Goal: Information Seeking & Learning: Compare options

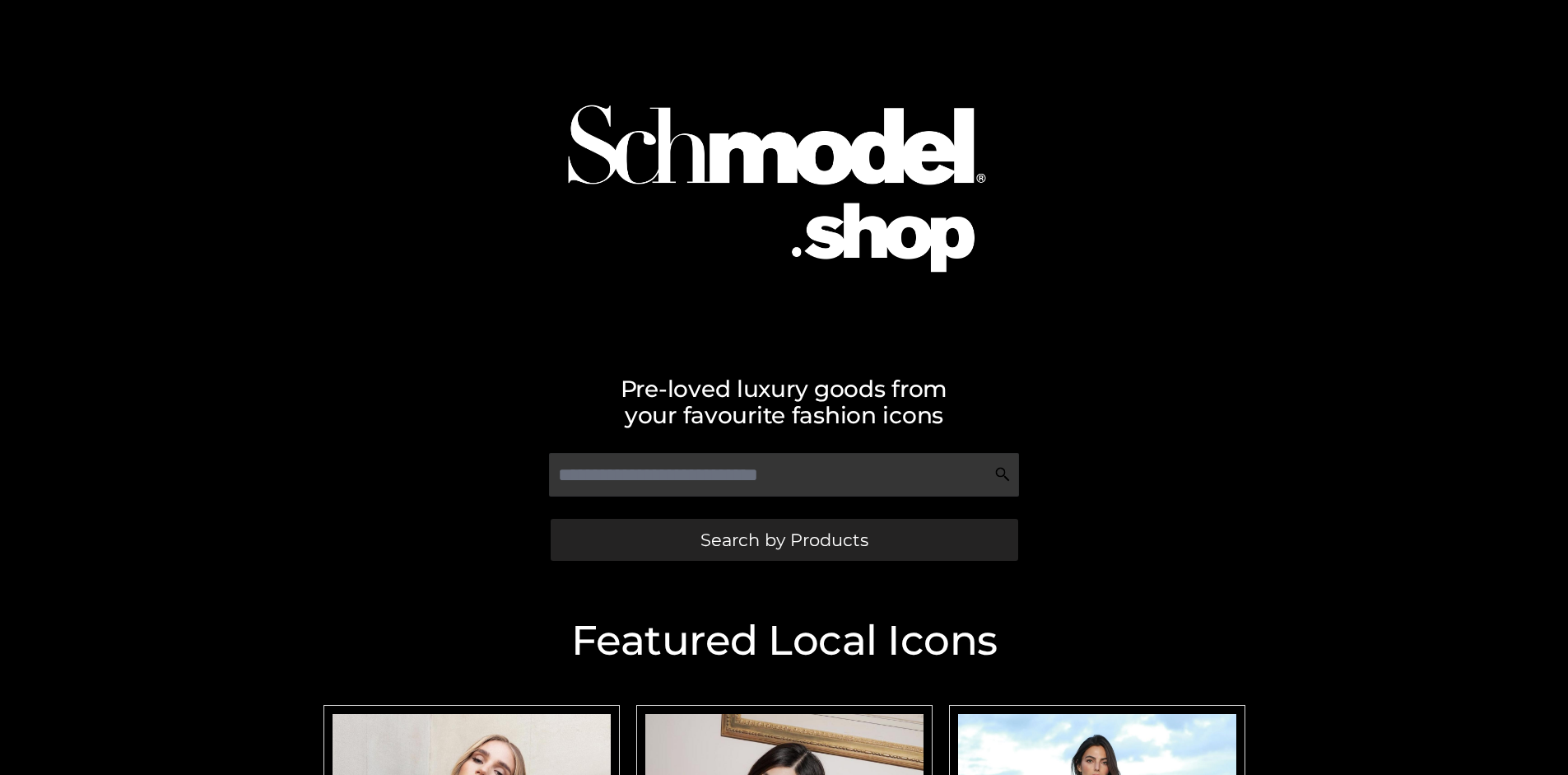
click at [784, 539] on span "Search by Products" at bounding box center [784, 539] width 167 height 17
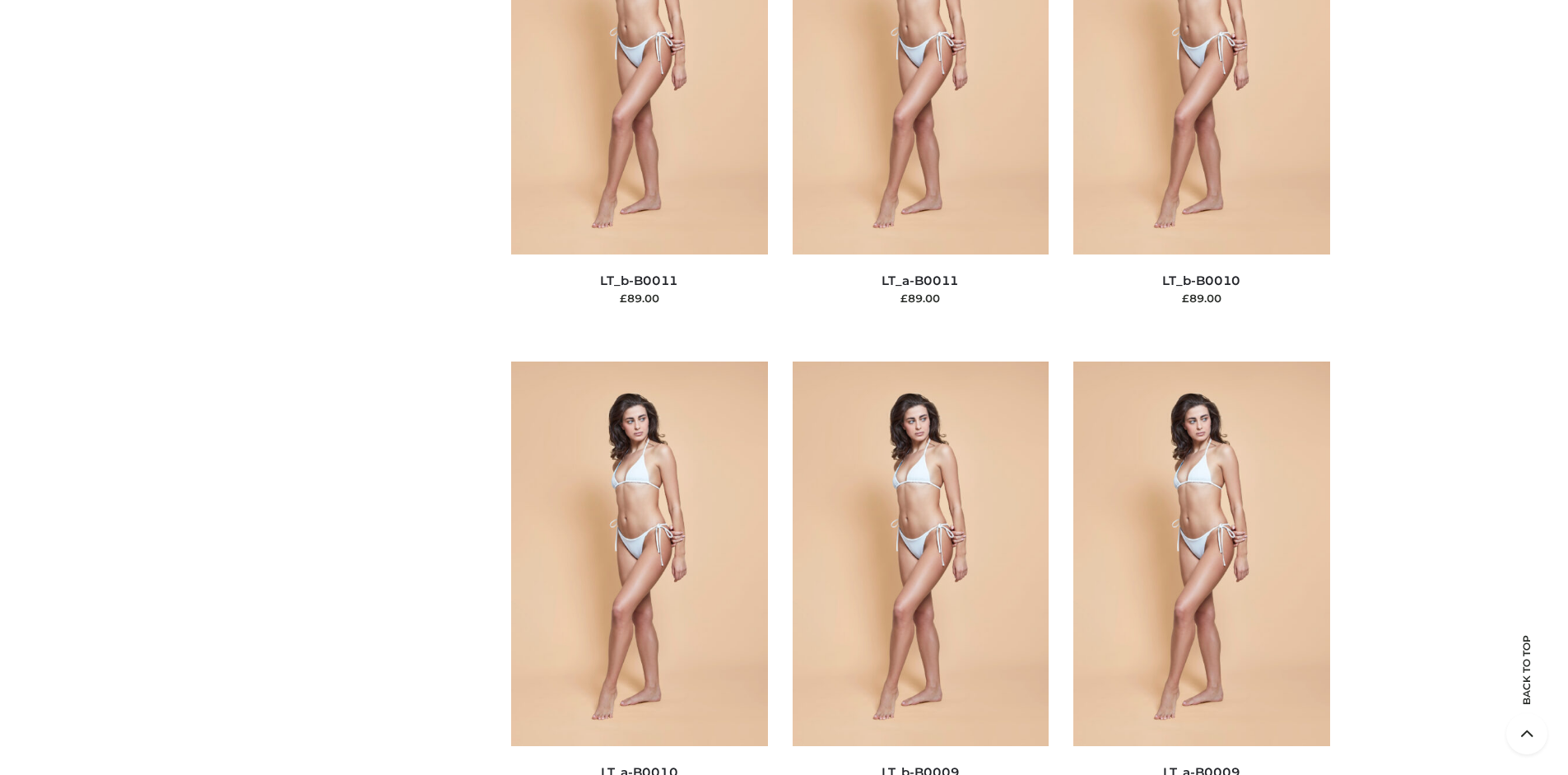
scroll to position [213, 0]
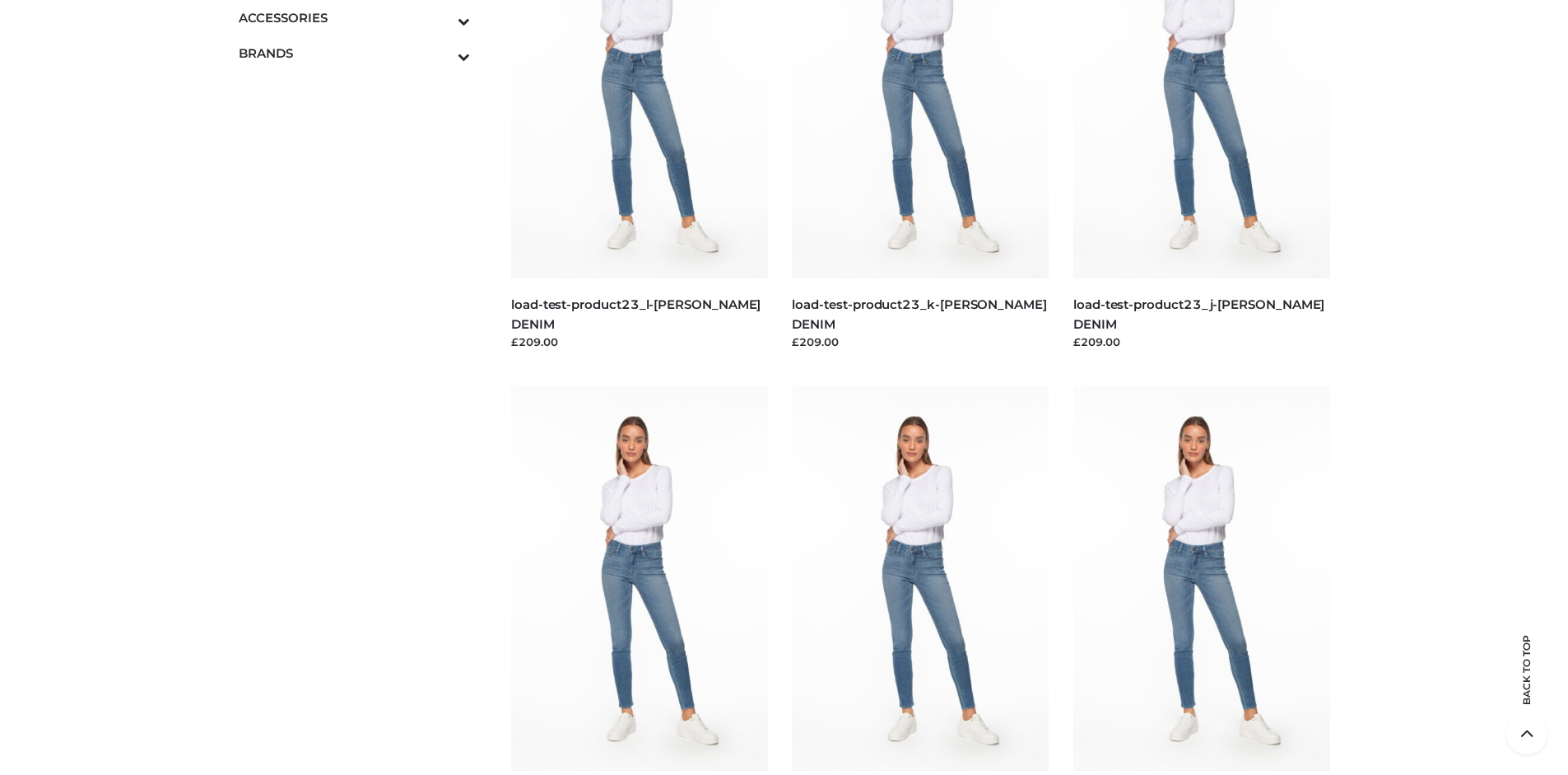
click at [441, 17] on icon "Toggle Submenu" at bounding box center [378, 21] width 185 height 19
click at [362, 53] on span "BAGS" at bounding box center [363, 53] width 216 height 19
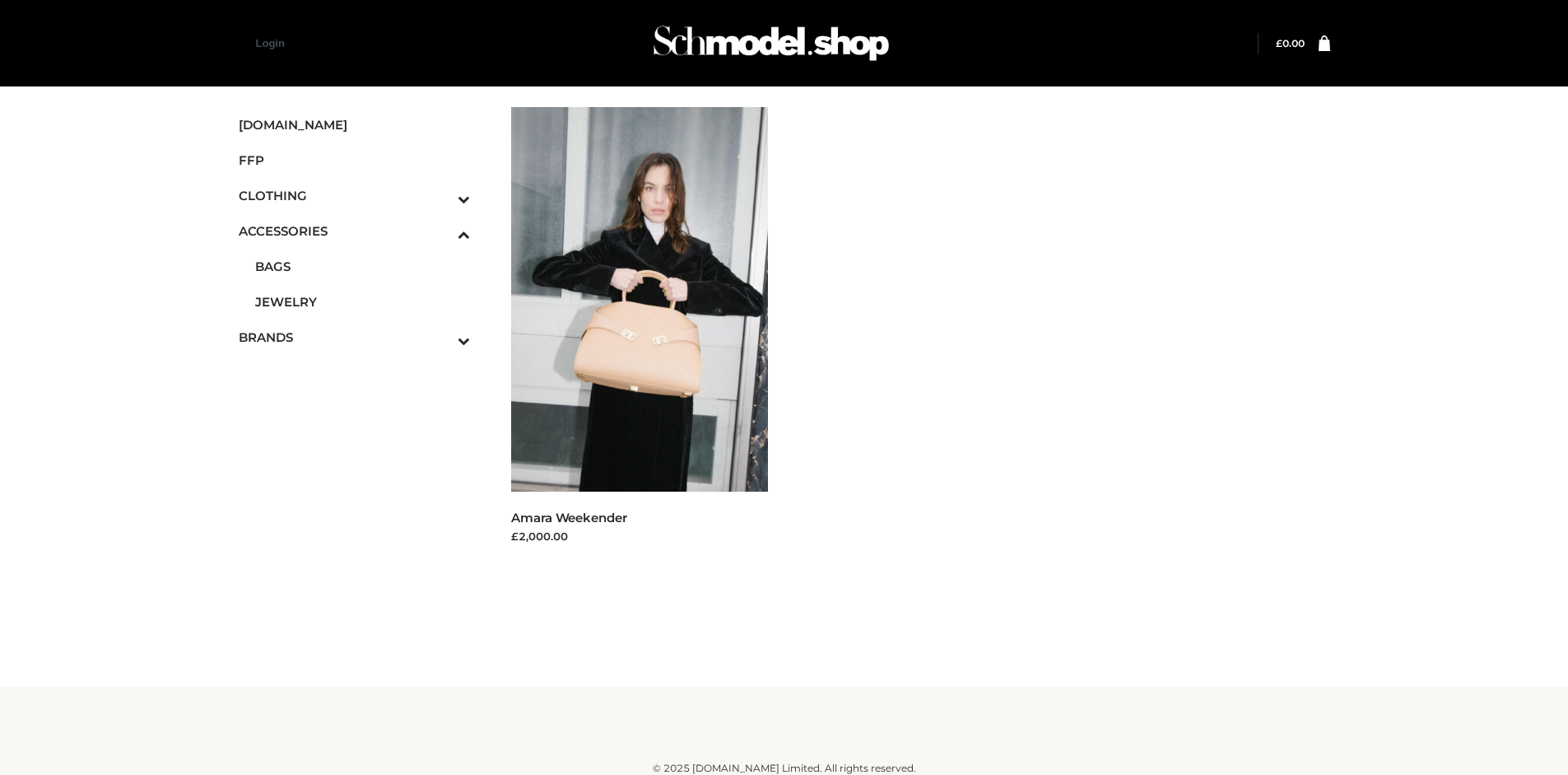
click at [441, 195] on icon "Toggle Submenu" at bounding box center [378, 199] width 185 height 19
click at [362, 301] on span "BOTTOMS" at bounding box center [363, 302] width 216 height 19
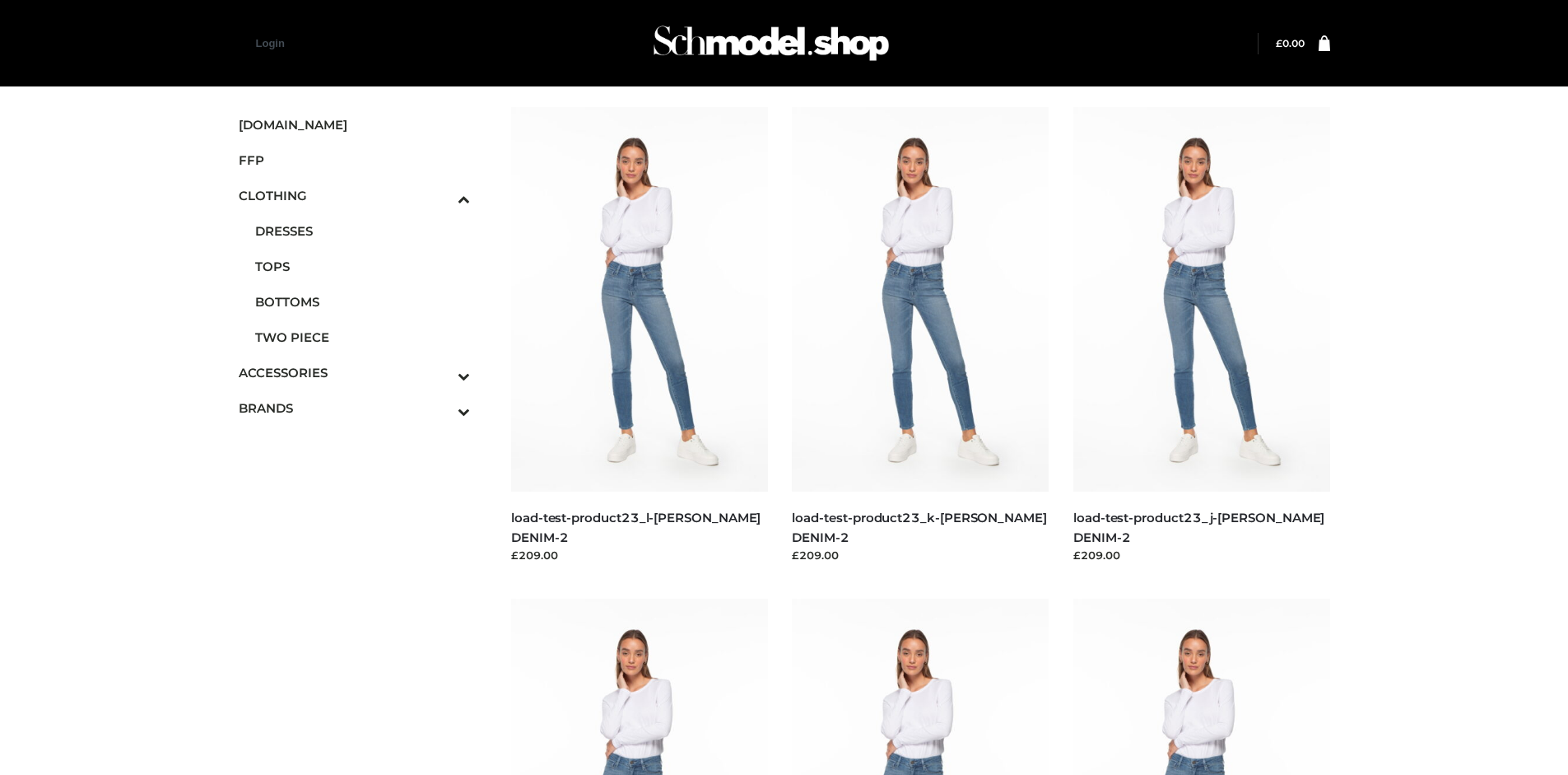
click at [639, 336] on img at bounding box center [639, 299] width 256 height 384
click at [921, 336] on img at bounding box center [920, 299] width 256 height 384
click at [354, 160] on span "FFP" at bounding box center [354, 160] width 232 height 19
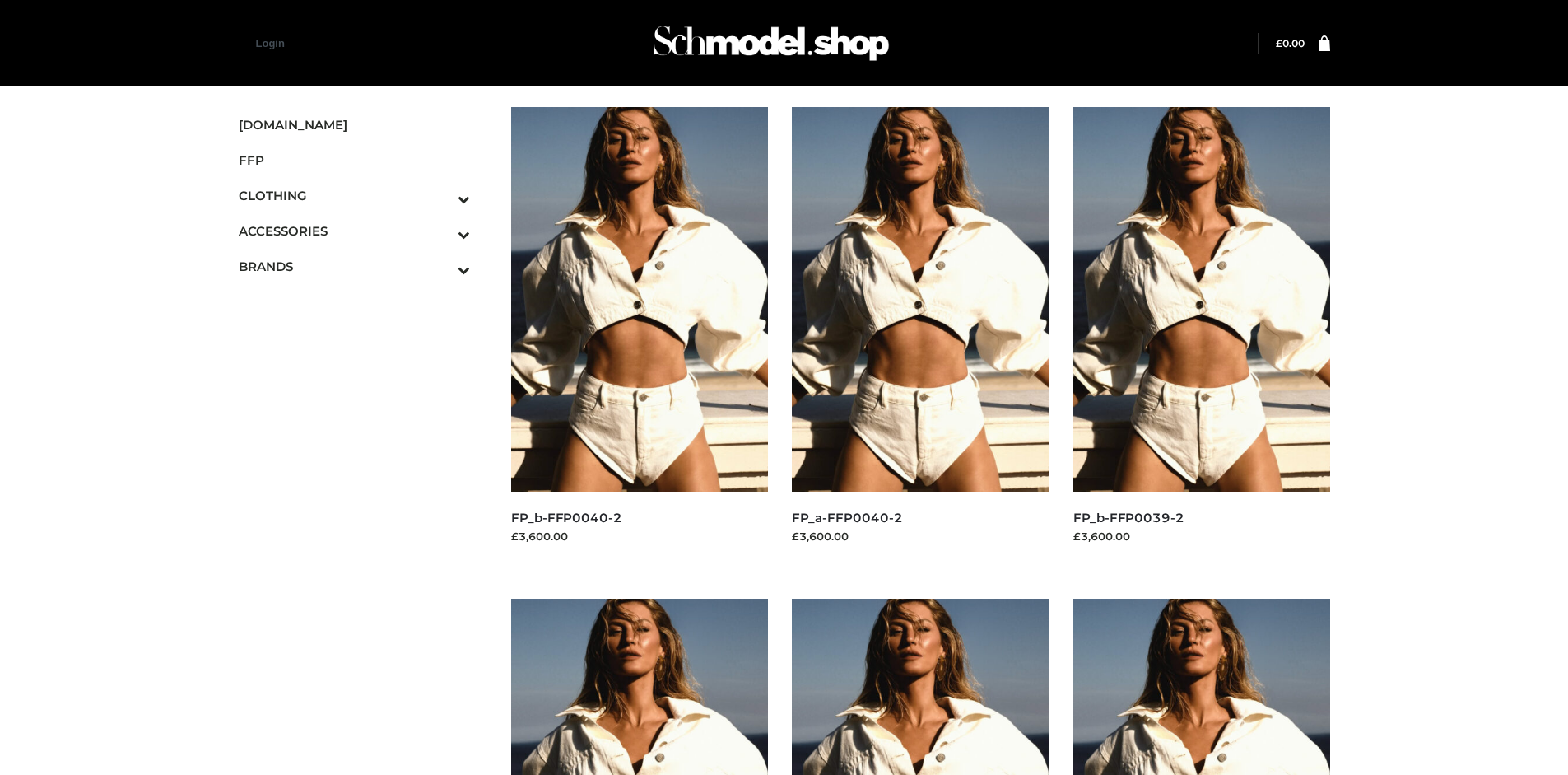
scroll to position [1266, 0]
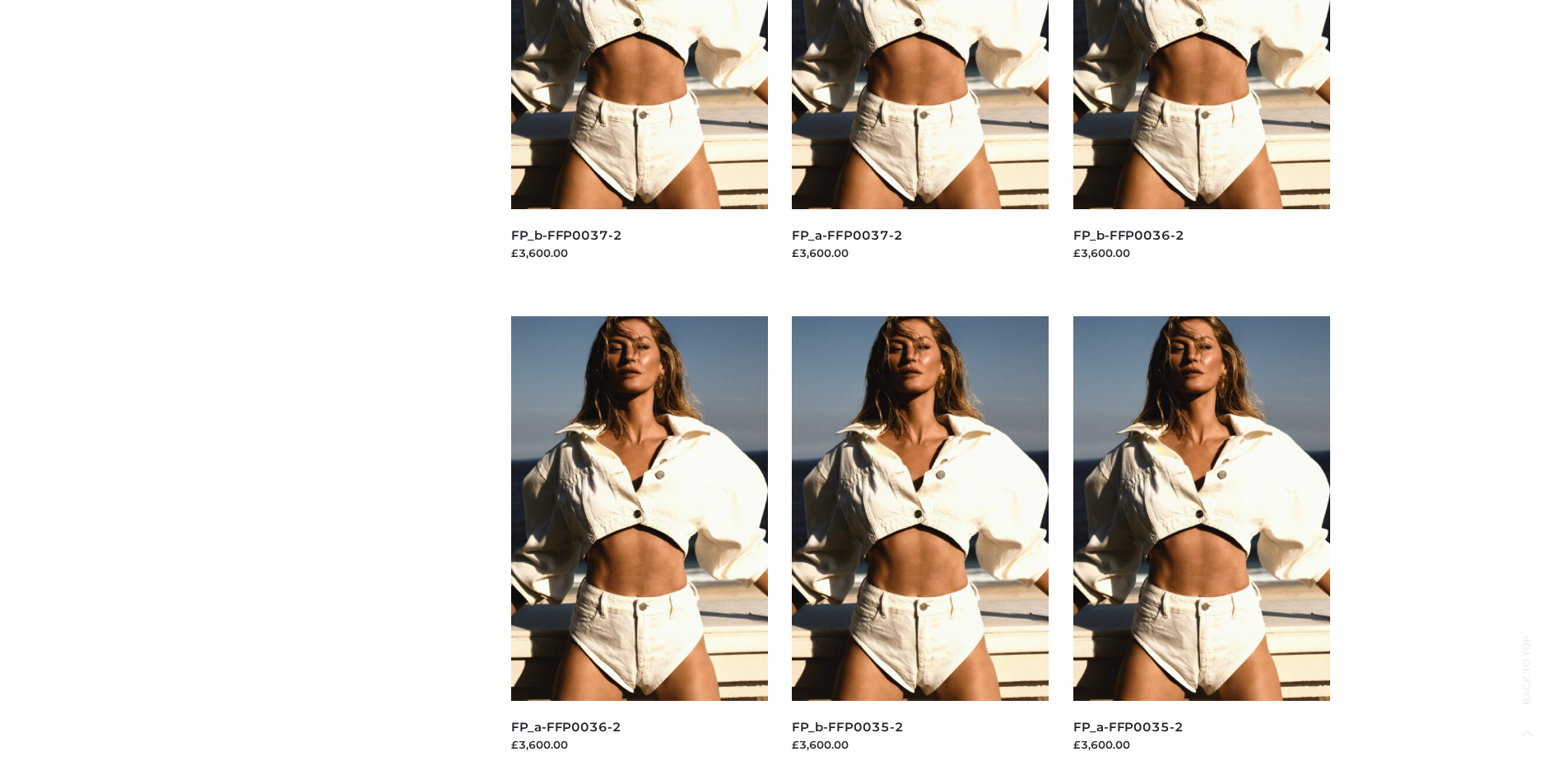
click at [921, 545] on img at bounding box center [920, 508] width 256 height 384
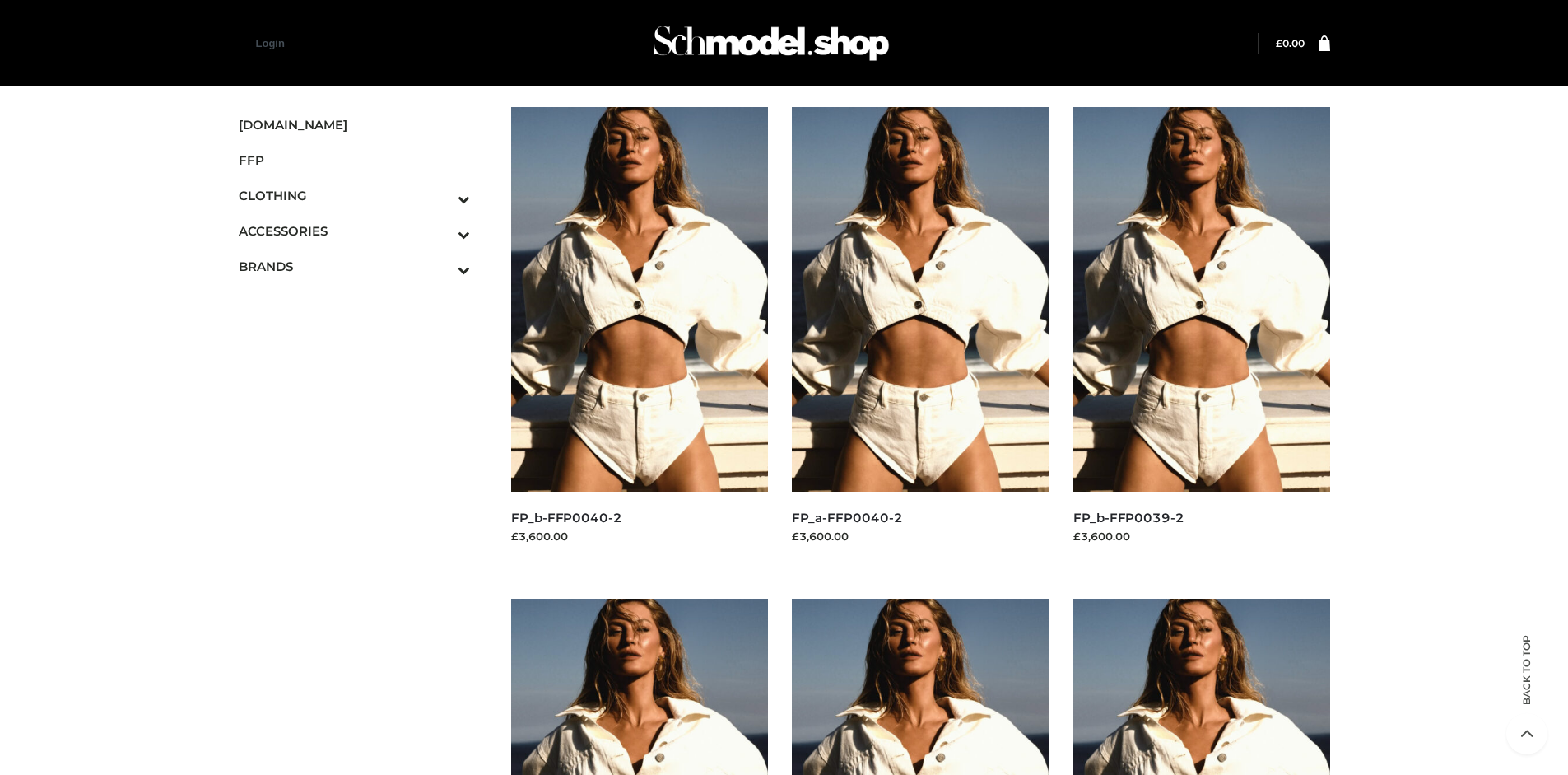
click at [639, 336] on img at bounding box center [639, 299] width 256 height 384
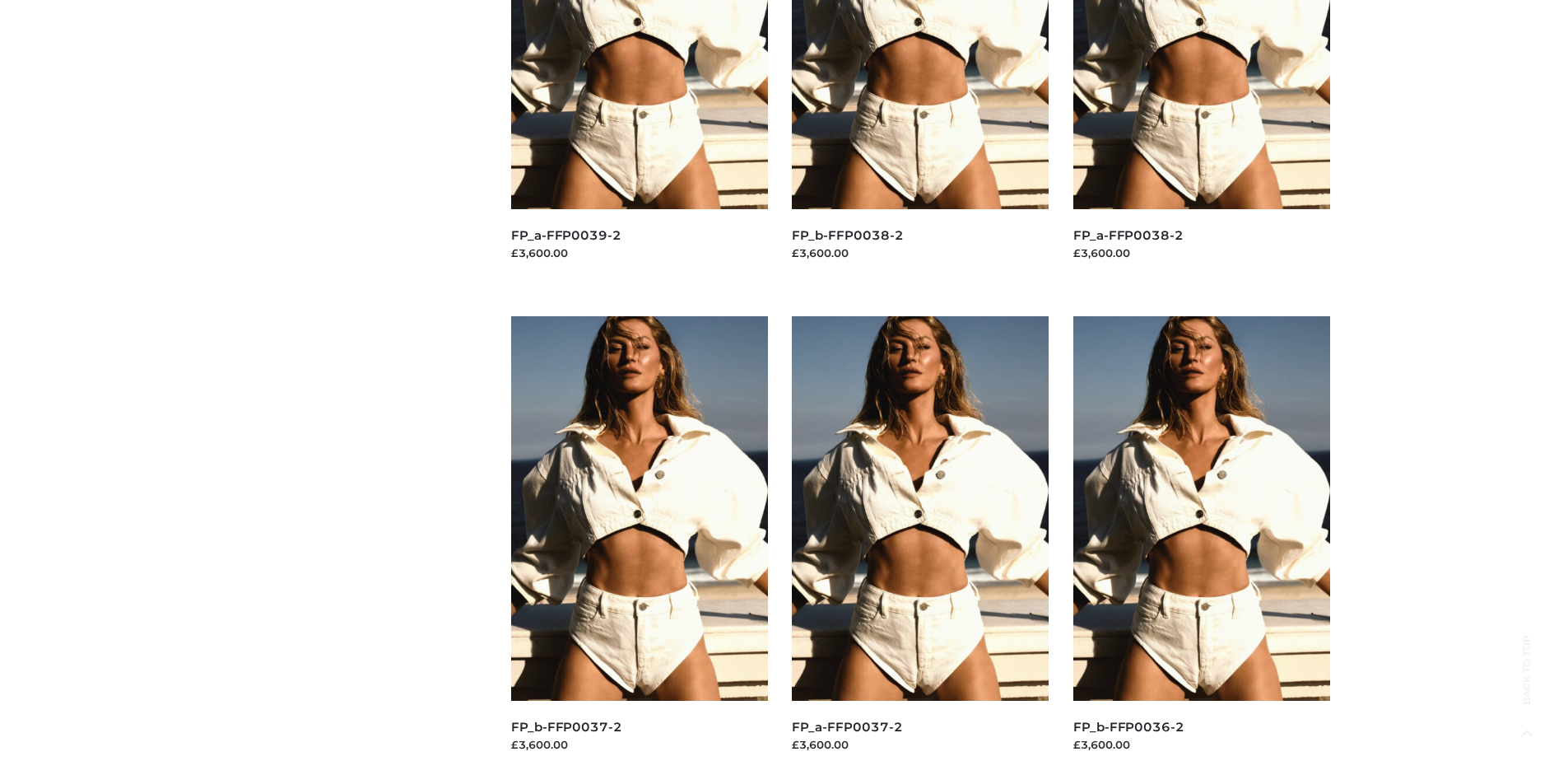
click at [639, 545] on img at bounding box center [639, 508] width 256 height 384
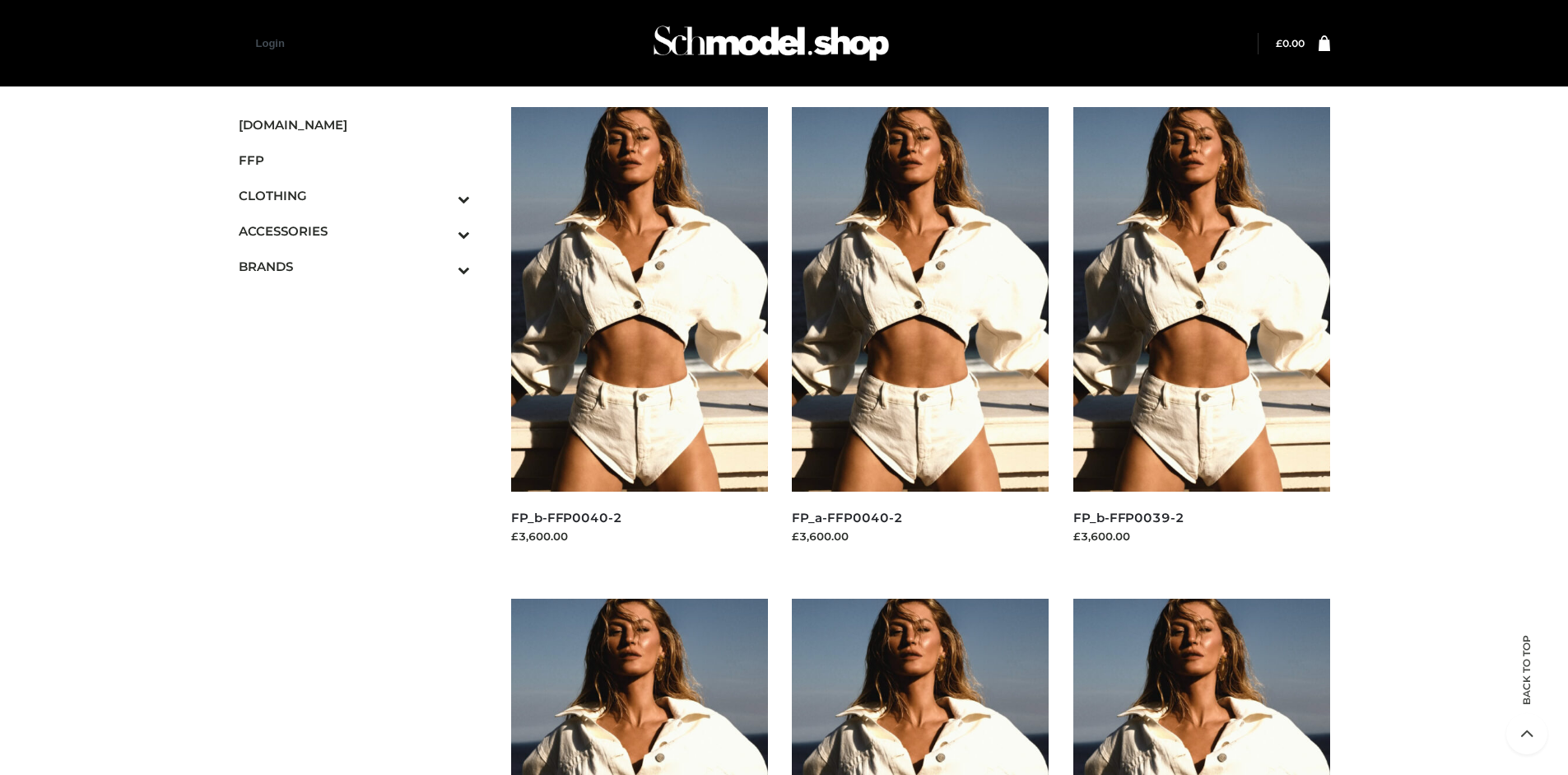
click at [1201, 336] on img at bounding box center [1202, 299] width 256 height 384
click at [441, 266] on icon "Toggle Submenu" at bounding box center [378, 270] width 185 height 19
click at [362, 301] on span "OPP SWIMWEAR" at bounding box center [363, 302] width 216 height 19
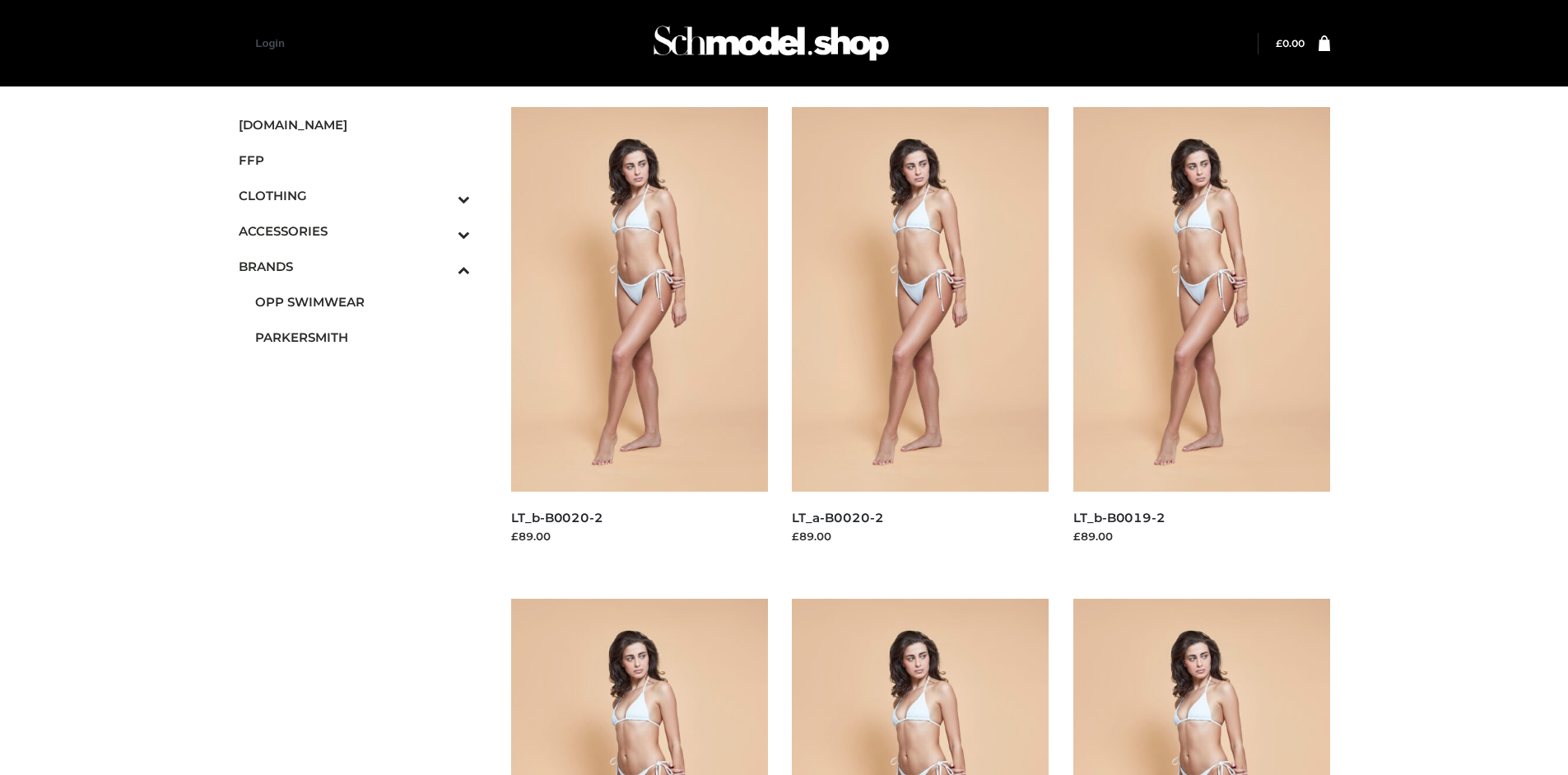
scroll to position [1266, 0]
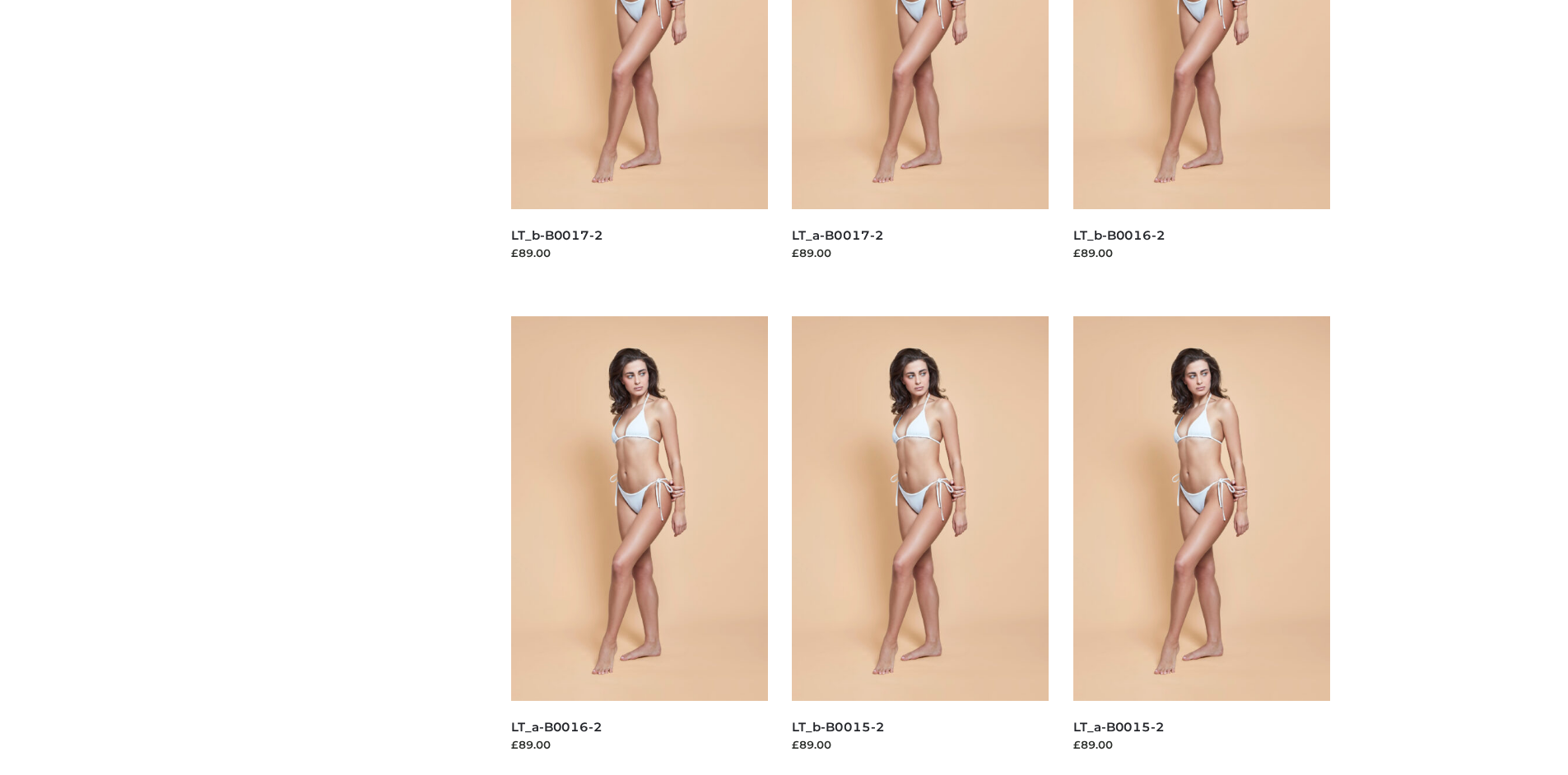
click at [639, 545] on img at bounding box center [639, 508] width 256 height 384
click at [1201, 545] on img at bounding box center [1202, 508] width 256 height 384
